Goal: Find specific page/section: Find specific page/section

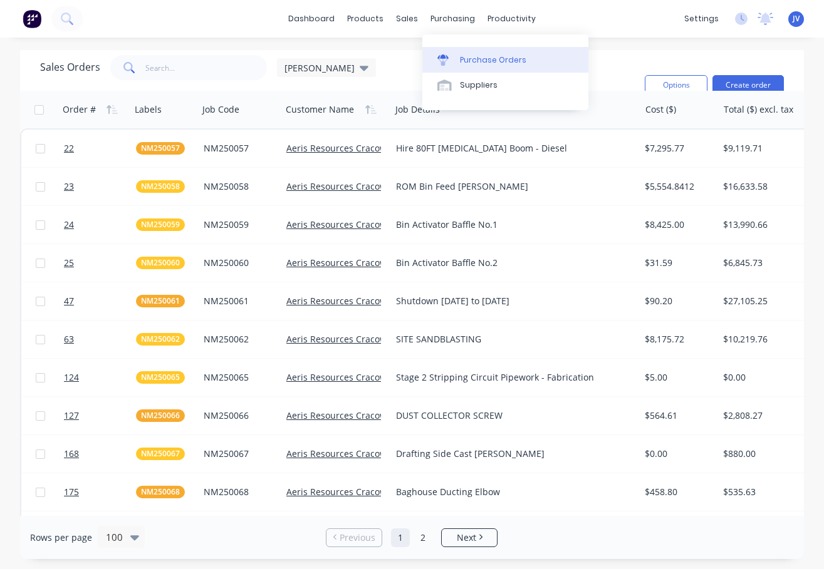
click at [455, 59] on div at bounding box center [446, 59] width 19 height 11
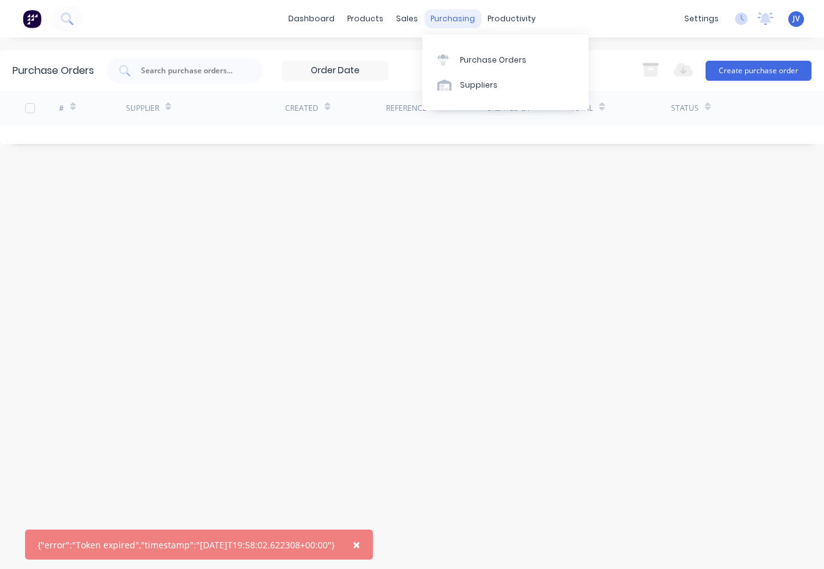
click at [443, 18] on div "purchasing" at bounding box center [452, 18] width 57 height 19
click at [477, 58] on div "Purchase Orders" at bounding box center [493, 59] width 66 height 11
click at [360, 544] on span "×" at bounding box center [357, 545] width 8 height 18
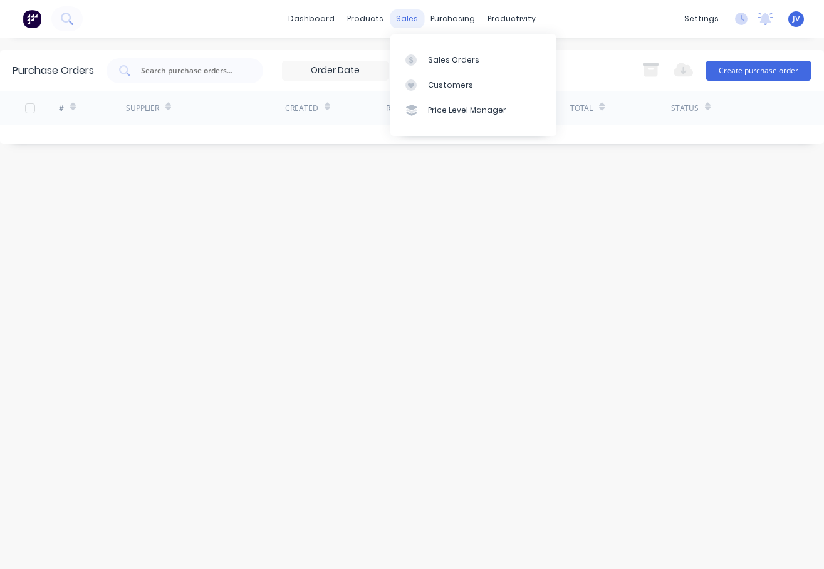
click at [411, 16] on div "sales" at bounding box center [407, 18] width 34 height 19
click at [445, 65] on div "Sales Orders" at bounding box center [453, 59] width 51 height 11
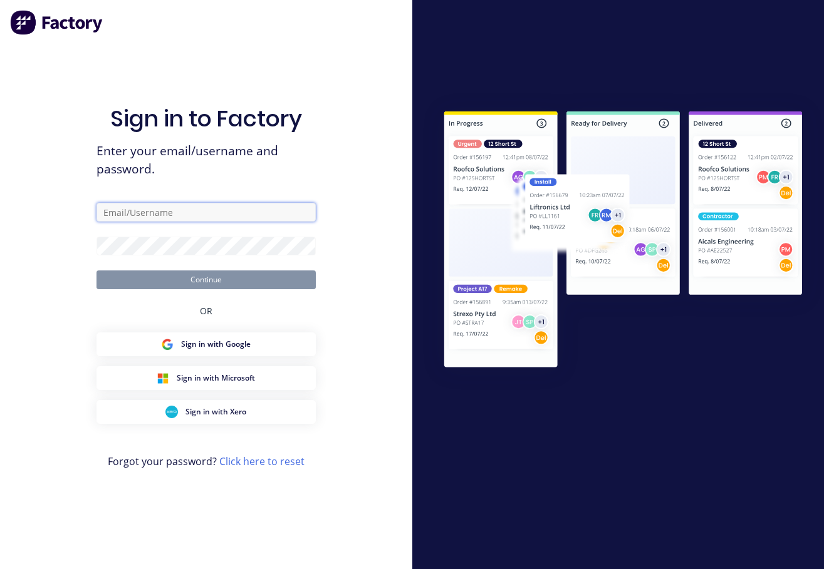
type input "[PERSON_NAME][EMAIL_ADDRESS][DOMAIN_NAME]"
click at [202, 282] on button "Continue" at bounding box center [205, 280] width 219 height 19
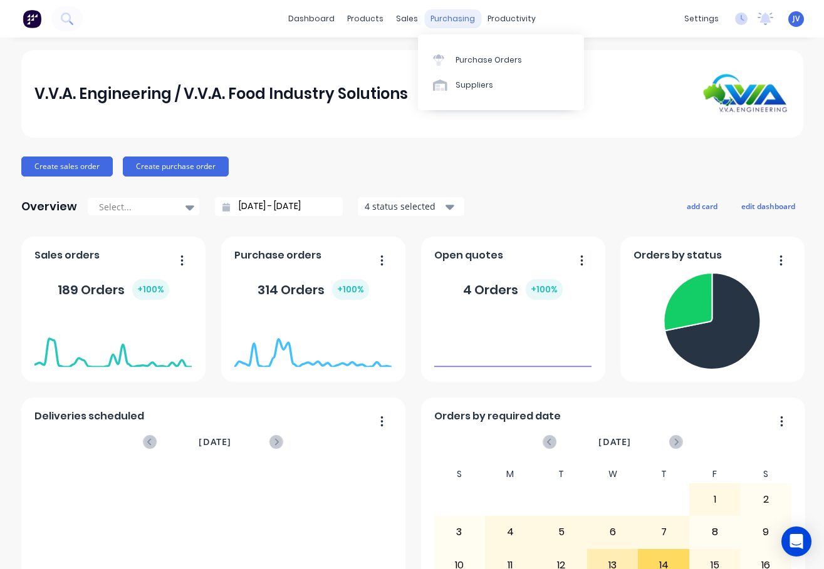
click at [433, 17] on div "purchasing" at bounding box center [452, 18] width 57 height 19
click at [473, 58] on div "Purchase Orders" at bounding box center [488, 59] width 66 height 11
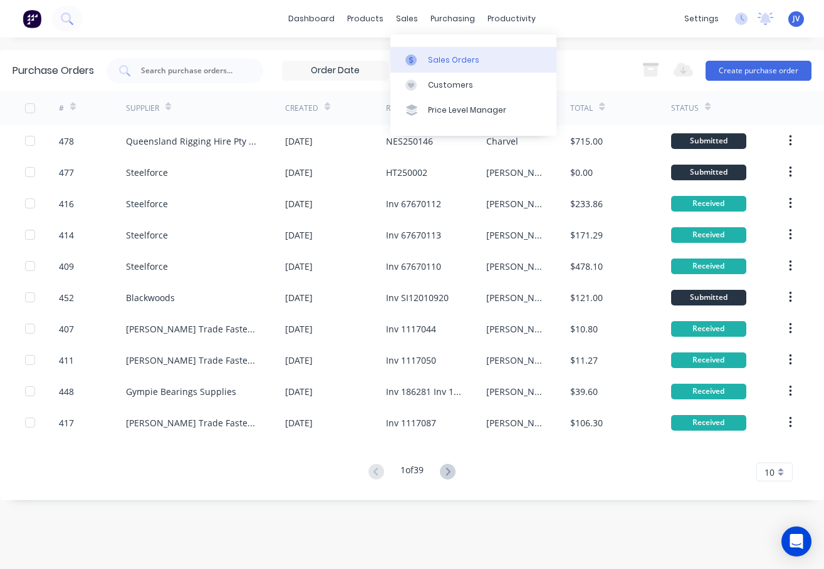
click at [428, 56] on div "Sales Orders" at bounding box center [453, 59] width 51 height 11
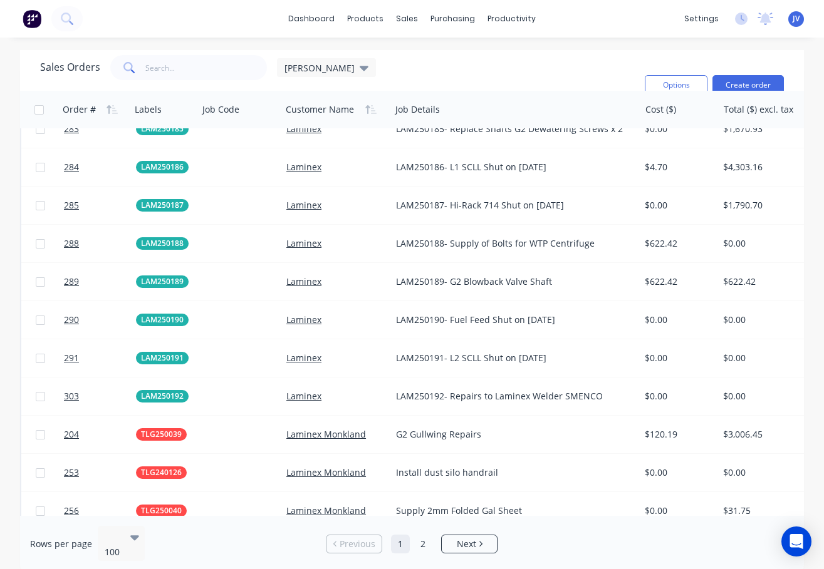
scroll to position [3069, 0]
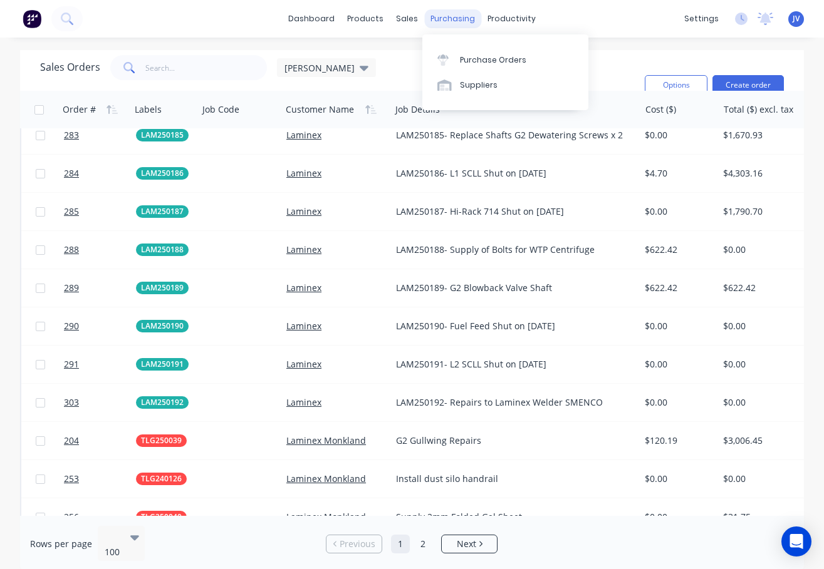
click at [440, 16] on div "purchasing" at bounding box center [452, 18] width 57 height 19
click at [490, 63] on div "Purchase Orders" at bounding box center [493, 59] width 66 height 11
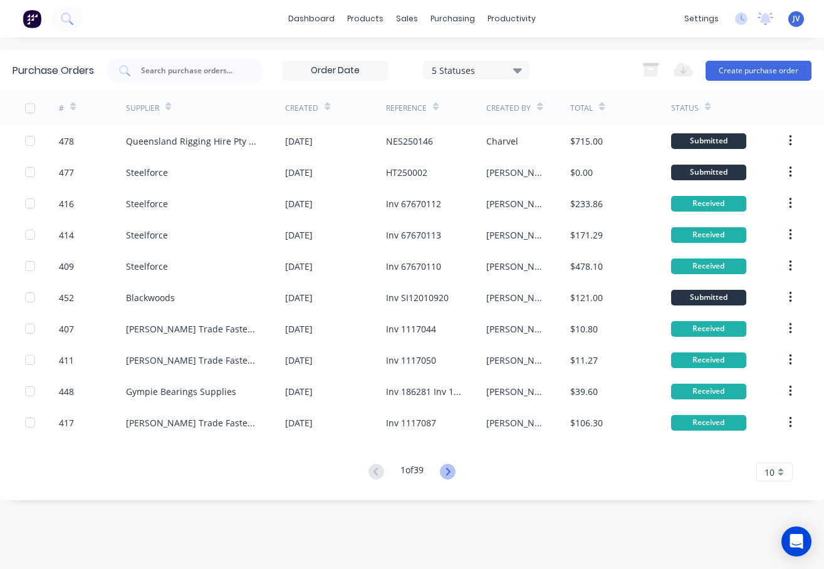
click at [450, 473] on icon at bounding box center [448, 472] width 4 height 8
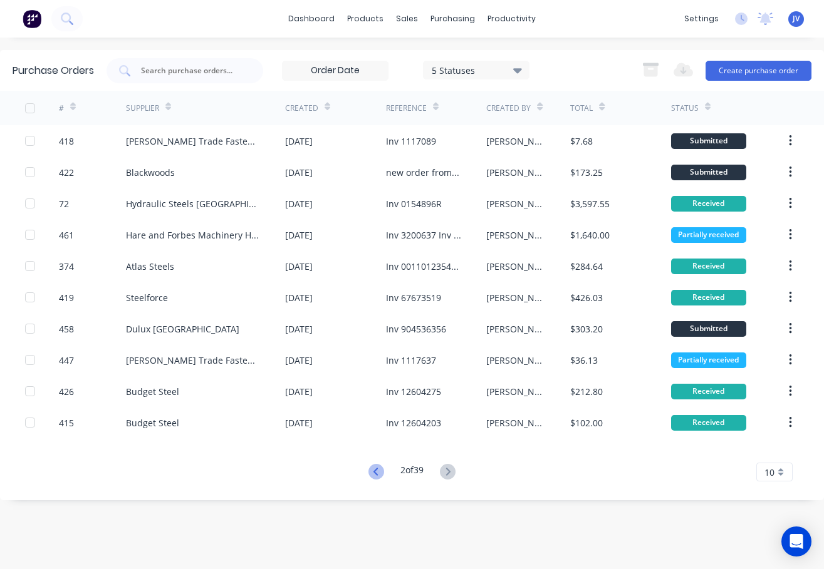
click at [373, 471] on icon at bounding box center [375, 472] width 4 height 8
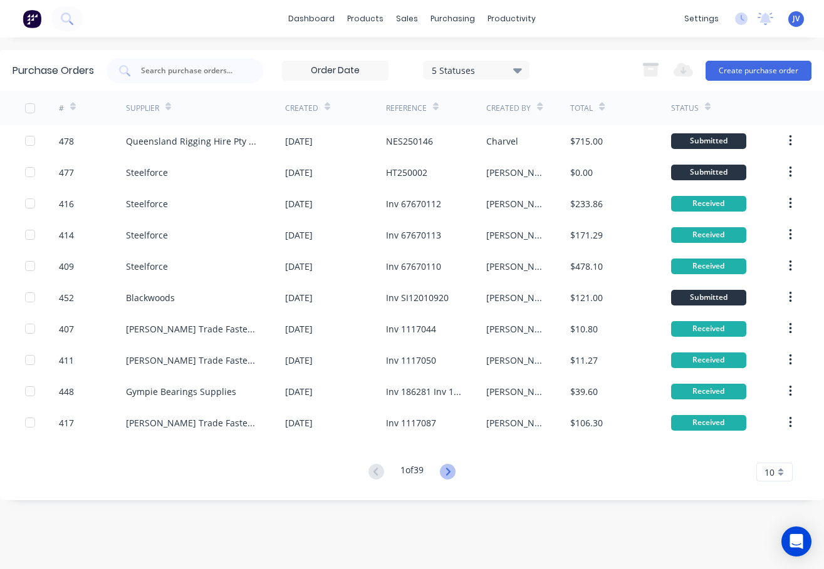
click at [449, 474] on icon at bounding box center [448, 472] width 4 height 8
